Goal: Navigation & Orientation: Go to known website

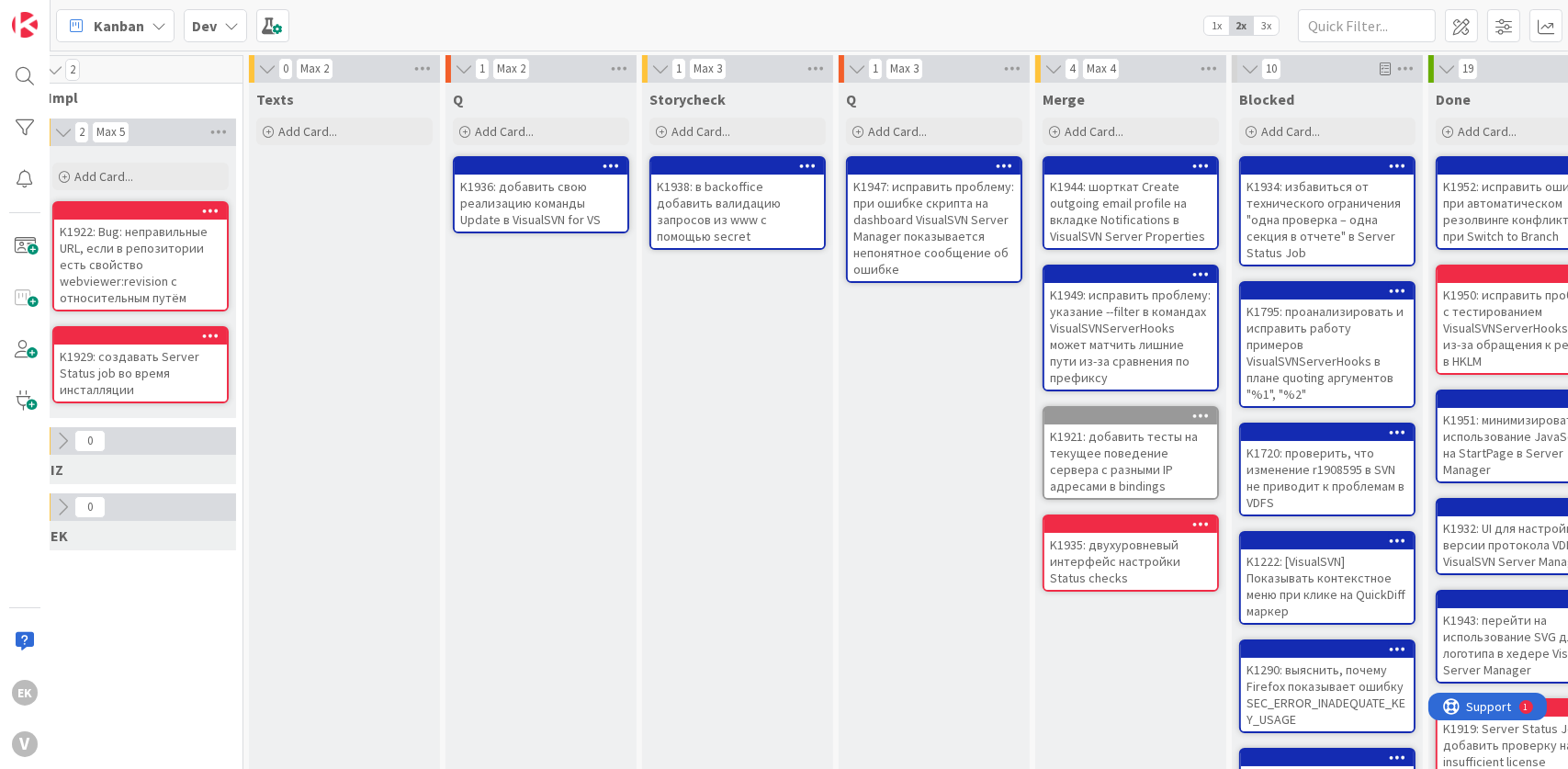
scroll to position [0, 752]
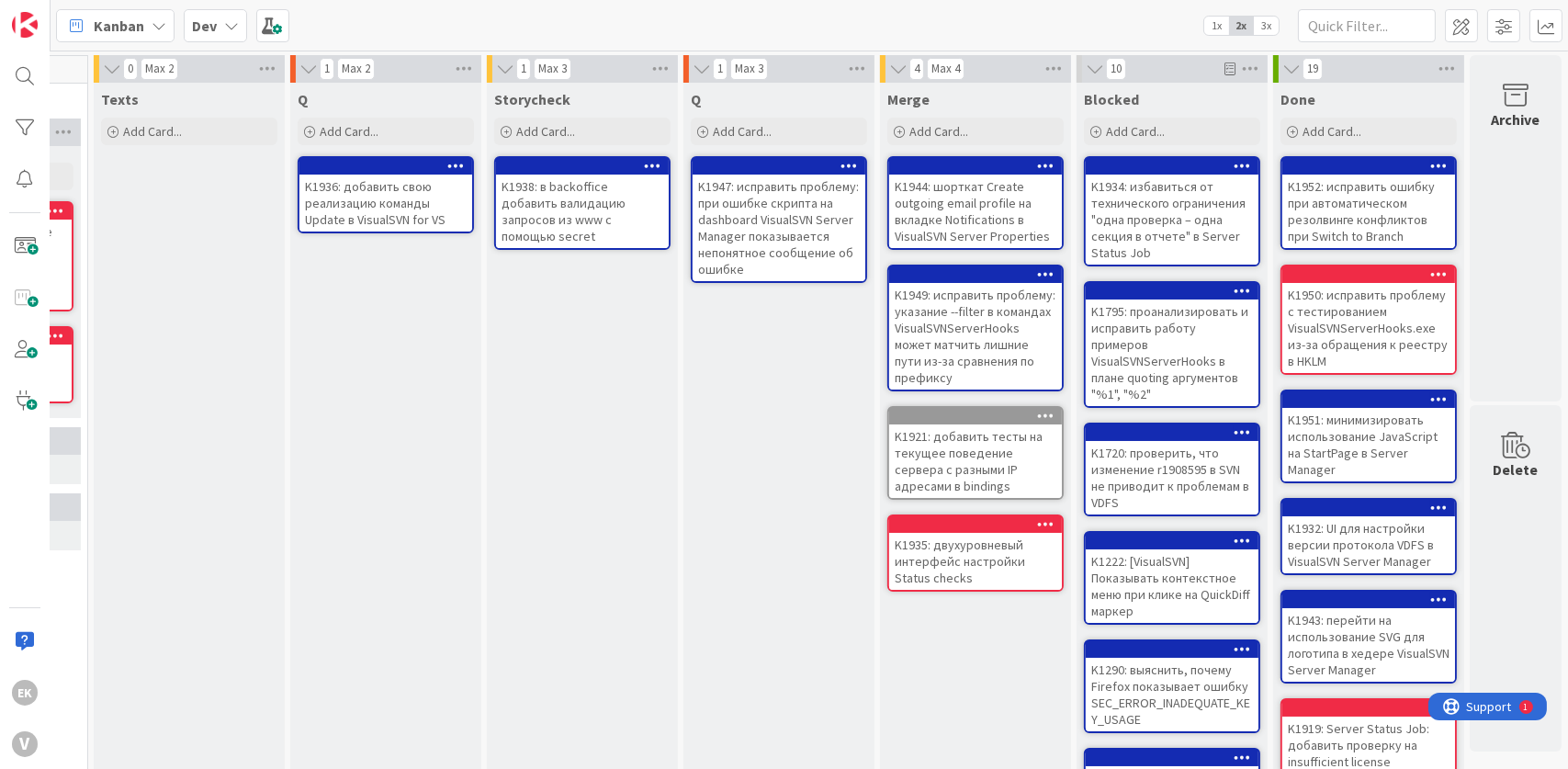
scroll to position [0, 790]
